Goal: Navigation & Orientation: Understand site structure

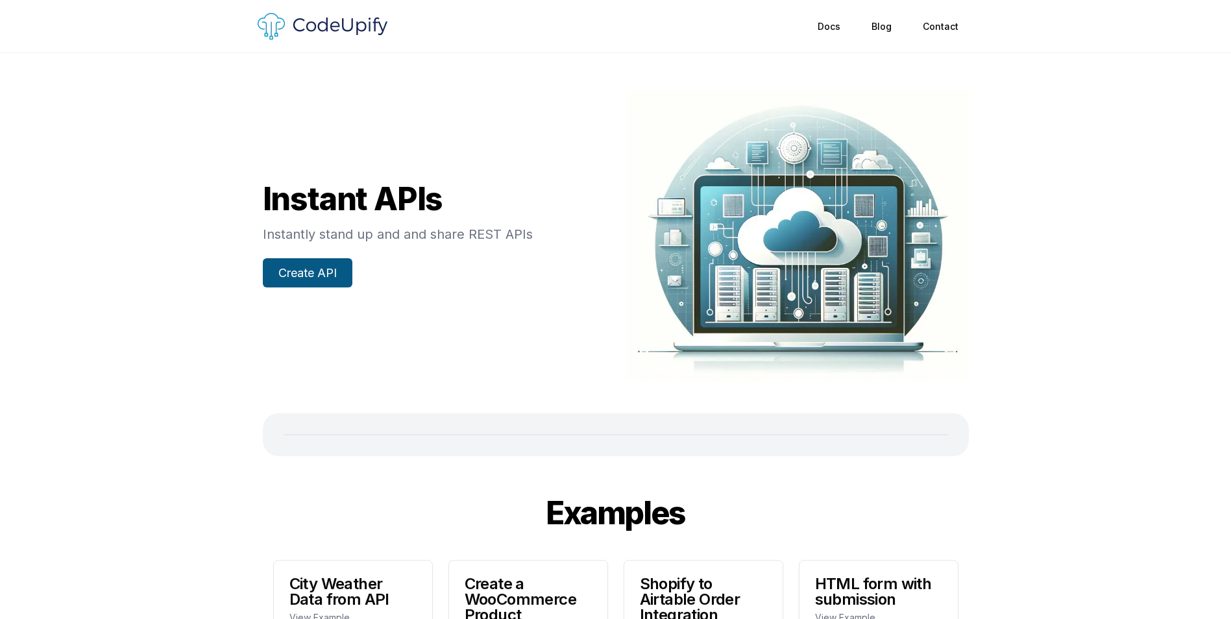
click at [316, 263] on link "Create API" at bounding box center [308, 272] width 90 height 29
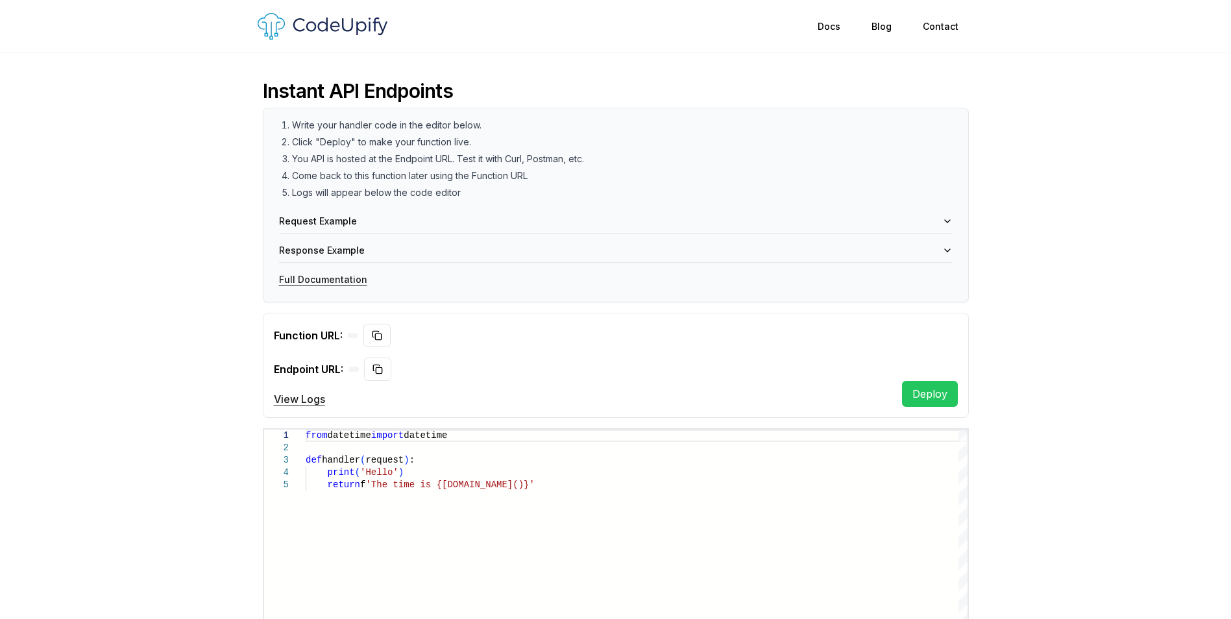
click at [344, 21] on img at bounding box center [323, 26] width 130 height 27
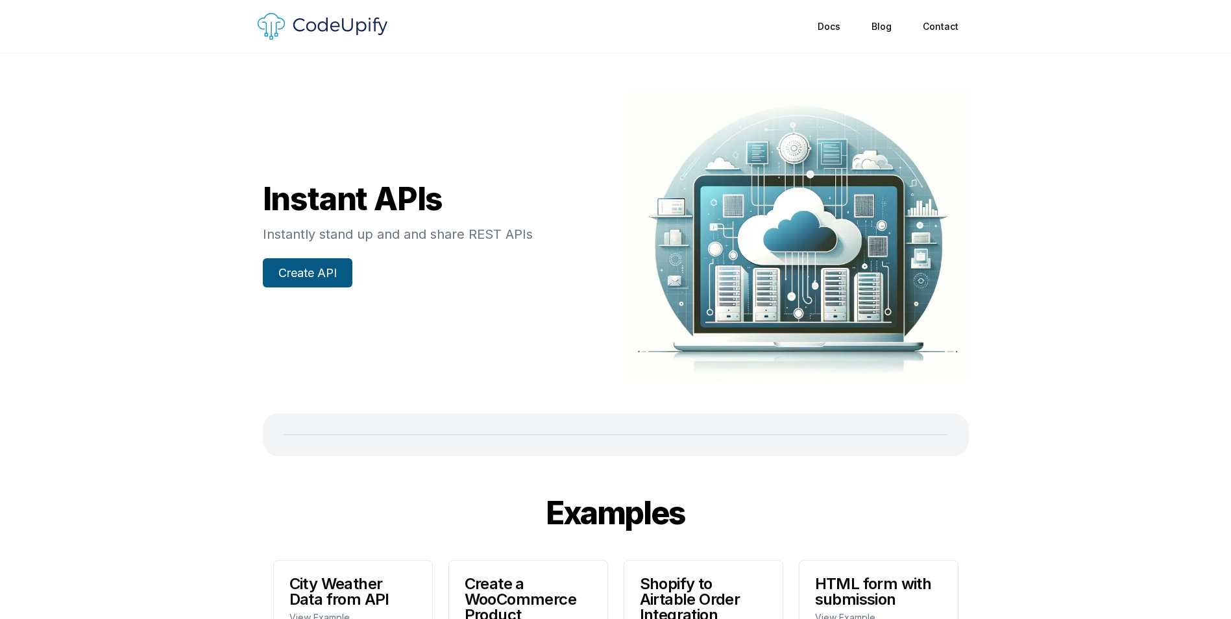
click at [838, 28] on link "Docs" at bounding box center [829, 26] width 54 height 23
click at [893, 29] on link "Blog" at bounding box center [881, 26] width 51 height 23
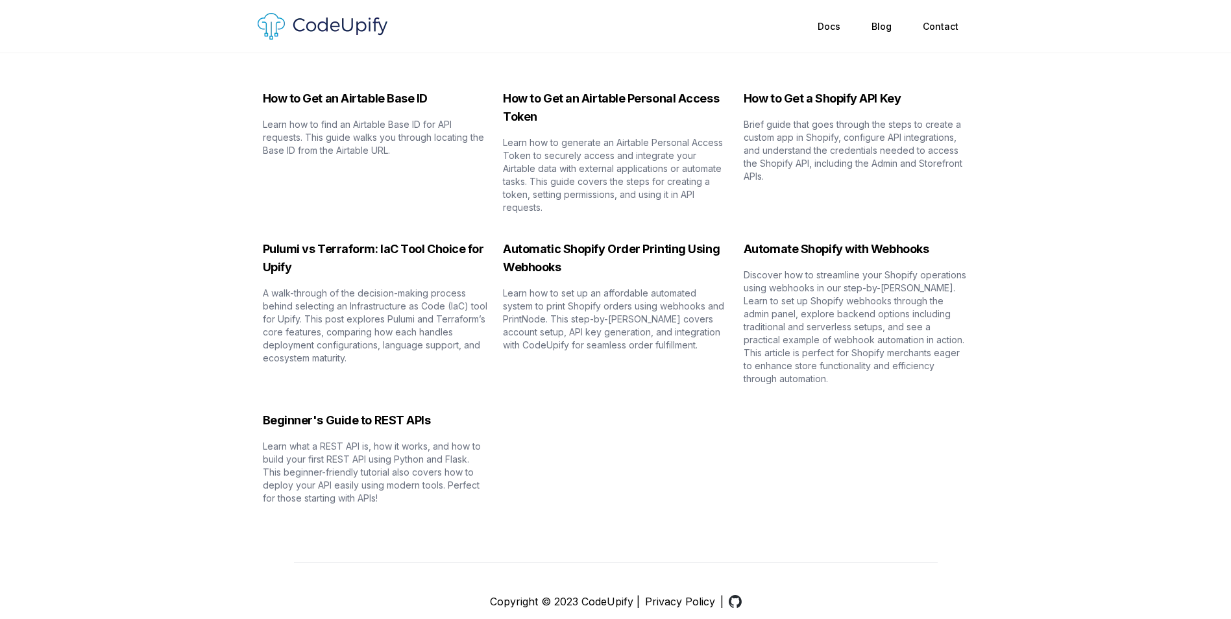
click at [950, 23] on link "Contact" at bounding box center [940, 26] width 67 height 23
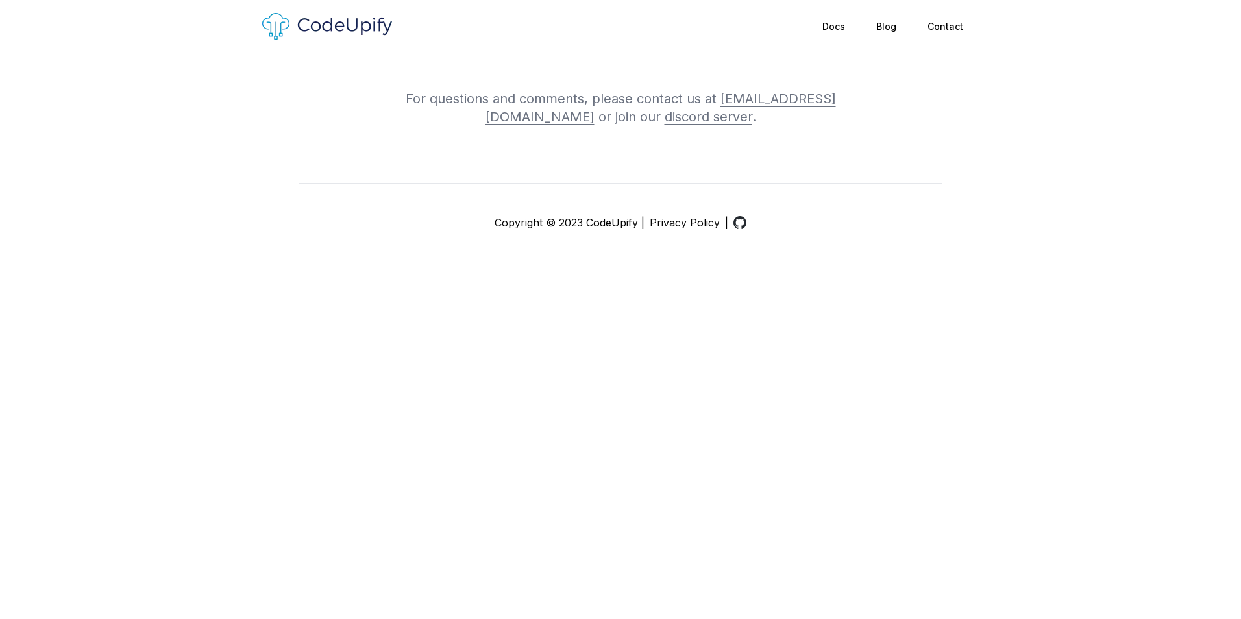
click at [816, 27] on link "Docs" at bounding box center [834, 26] width 54 height 23
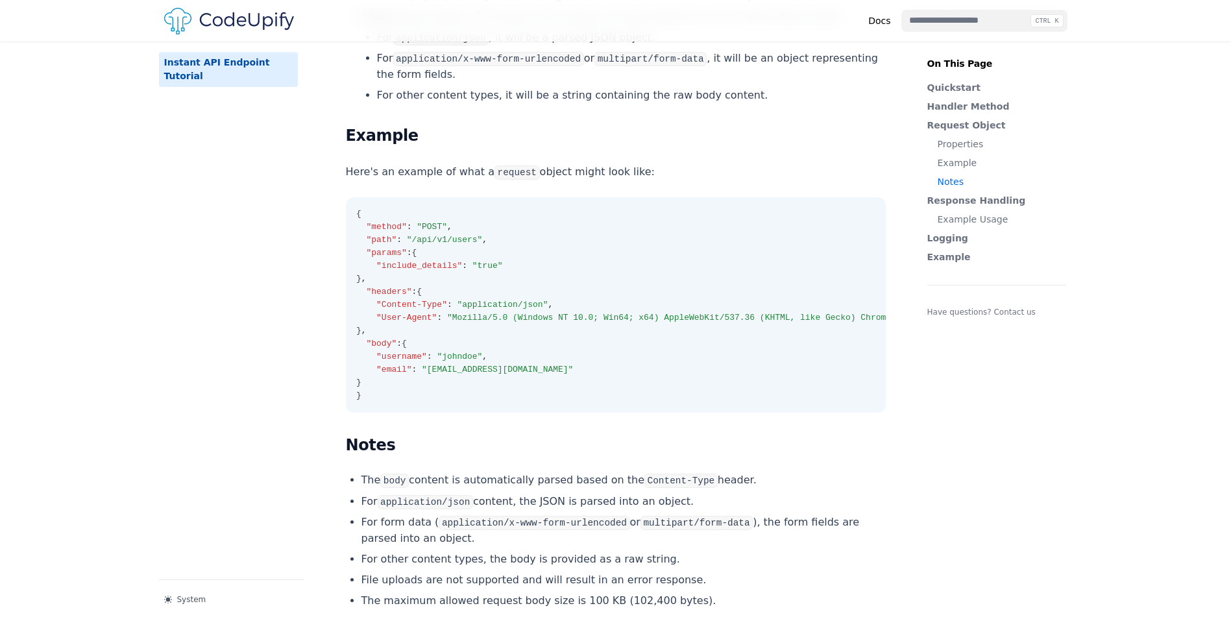
scroll to position [974, 0]
